Goal: Information Seeking & Learning: Check status

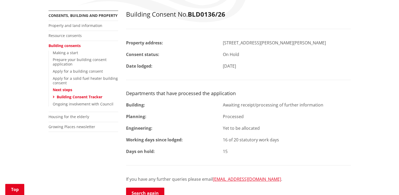
scroll to position [105, 0]
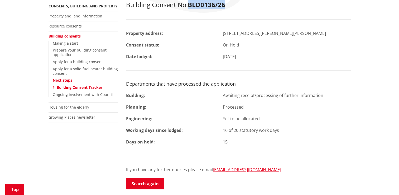
drag, startPoint x: 190, startPoint y: 4, endPoint x: 226, endPoint y: 7, distance: 36.2
click at [226, 7] on h2 "Building Consent No. BLD0136/26" at bounding box center [238, 5] width 225 height 8
copy strong "BLD0136/26"
click at [148, 186] on link "Search again" at bounding box center [145, 183] width 38 height 11
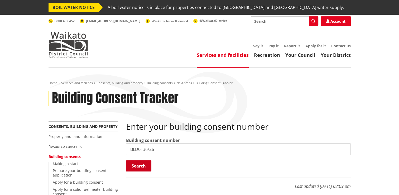
type input "BLD0136/26"
click at [144, 164] on button "Search" at bounding box center [138, 165] width 25 height 11
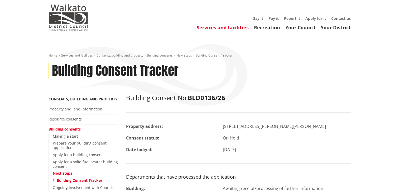
scroll to position [26, 0]
